Goal: Information Seeking & Learning: Learn about a topic

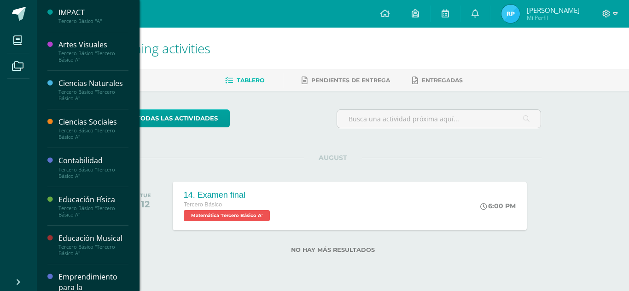
click at [0, 47] on li "My courses" at bounding box center [18, 41] width 37 height 26
click at [80, 97] on div "Tercero Básico "Tercero Básico A"" at bounding box center [93, 95] width 70 height 13
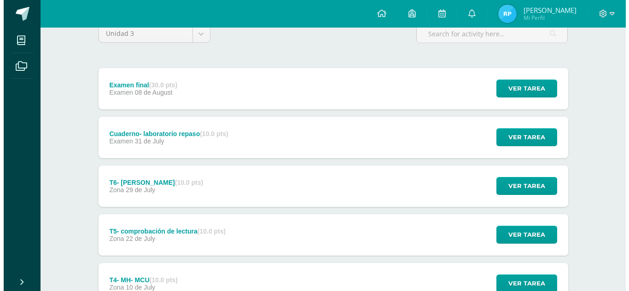
scroll to position [92, 0]
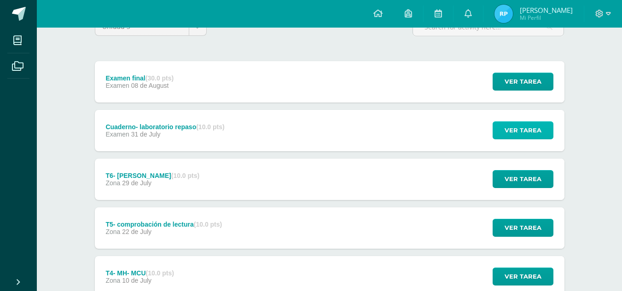
click at [527, 134] on span "Ver tarea" at bounding box center [523, 130] width 37 height 17
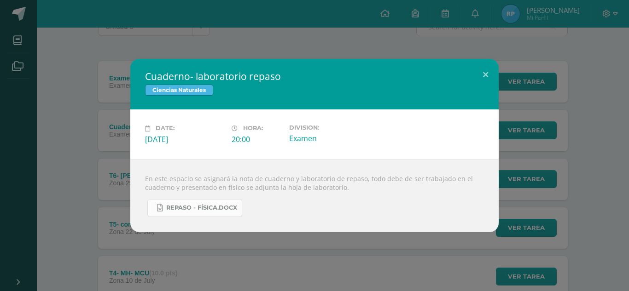
click at [191, 208] on span "Repaso - física.docx" at bounding box center [201, 207] width 71 height 7
